Goal: Task Accomplishment & Management: Complete application form

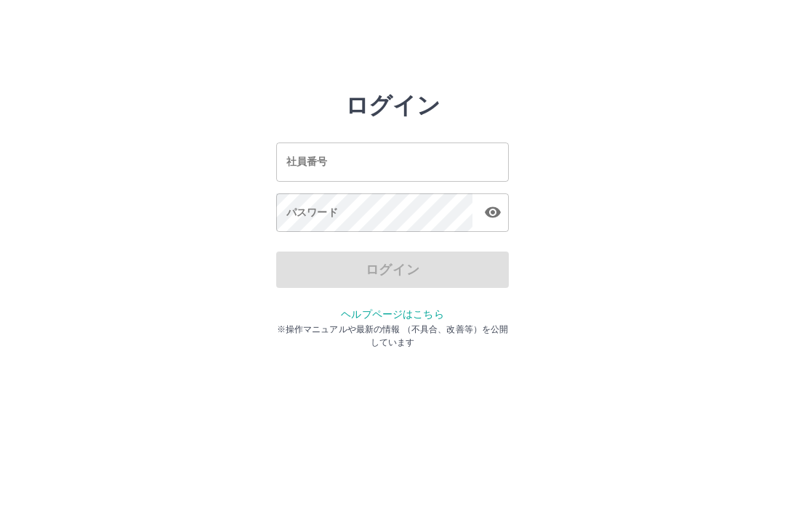
click at [352, 154] on input "社員番号" at bounding box center [392, 161] width 232 height 39
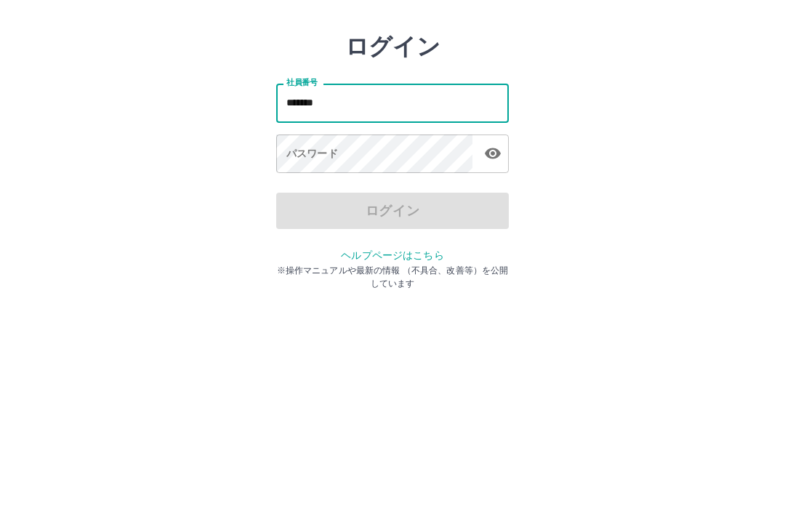
click at [307, 193] on div "パスワード パスワード" at bounding box center [392, 213] width 232 height 41
type input "******"
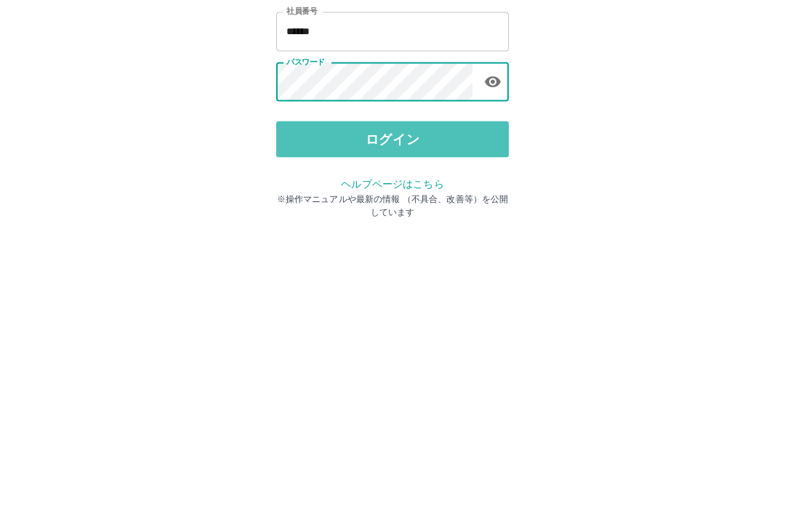
click at [413, 251] on button "ログイン" at bounding box center [392, 269] width 232 height 36
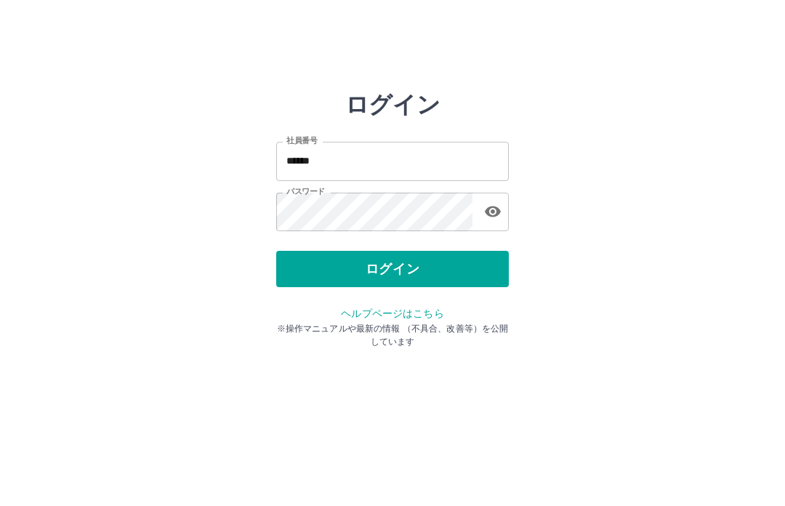
click at [448, 270] on button "ログイン" at bounding box center [392, 269] width 232 height 36
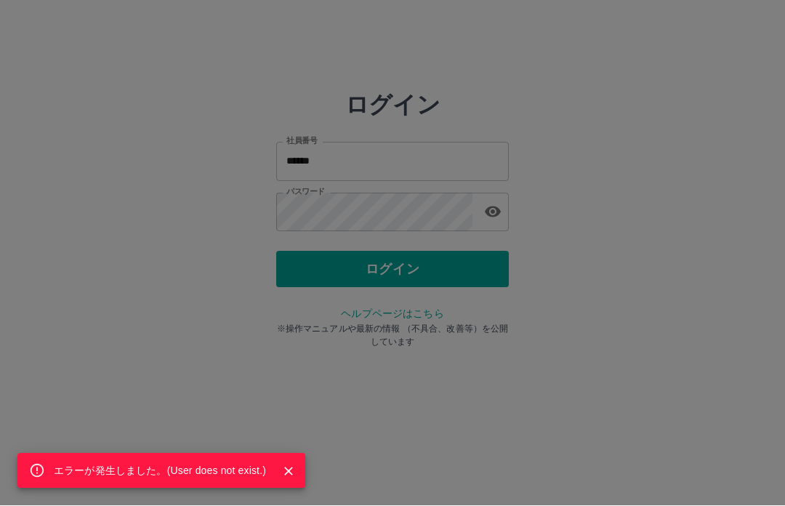
click at [291, 463] on button "Close" at bounding box center [289, 472] width 22 height 22
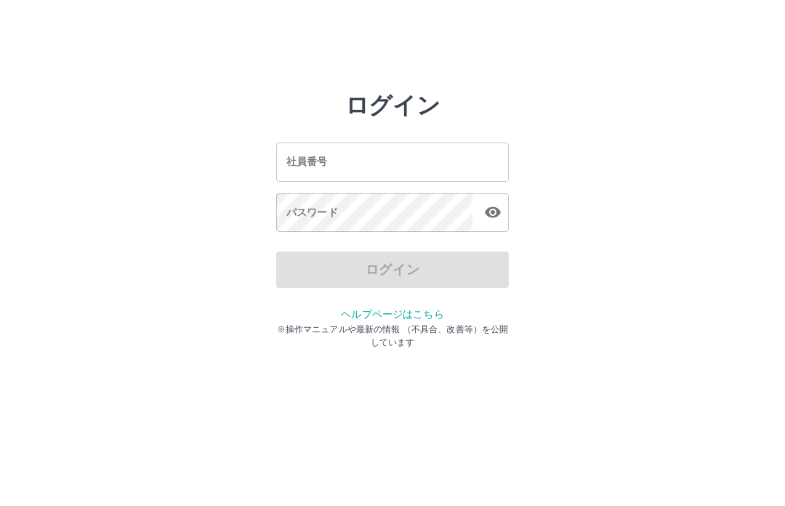
click at [395, 317] on link "ヘルプページはこちら" at bounding box center [392, 314] width 102 height 12
